Goal: Check status: Check status

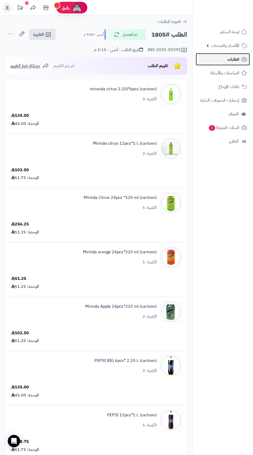
click at [238, 60] on span "الطلبات" at bounding box center [233, 59] width 12 height 7
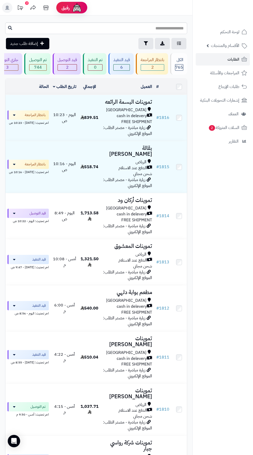
click at [67, 66] on span "2" at bounding box center [67, 67] width 19 height 6
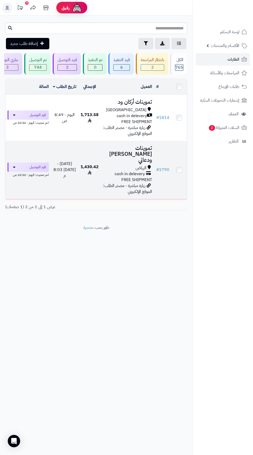
click at [125, 165] on div "الرياض" at bounding box center [127, 168] width 49 height 6
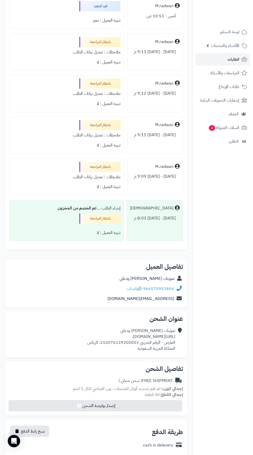
scroll to position [1397, 0]
